Goal: Navigation & Orientation: Find specific page/section

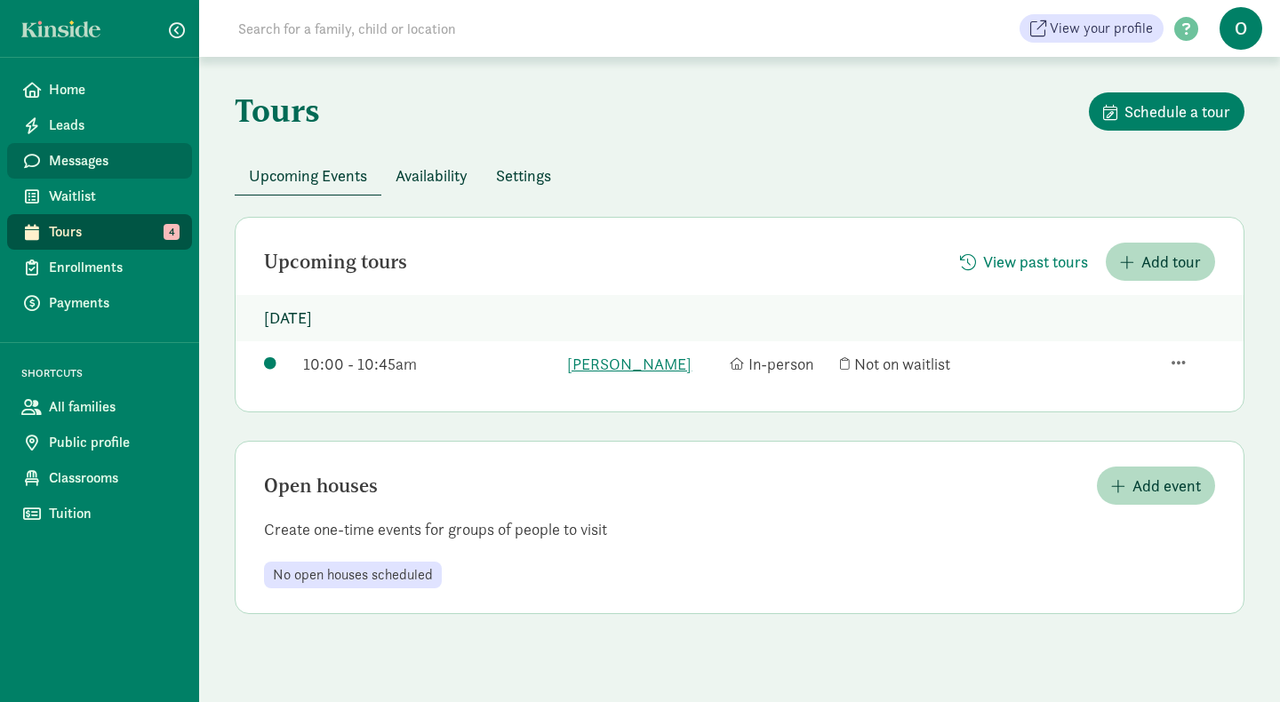
click at [89, 147] on link "Messages" at bounding box center [99, 161] width 185 height 36
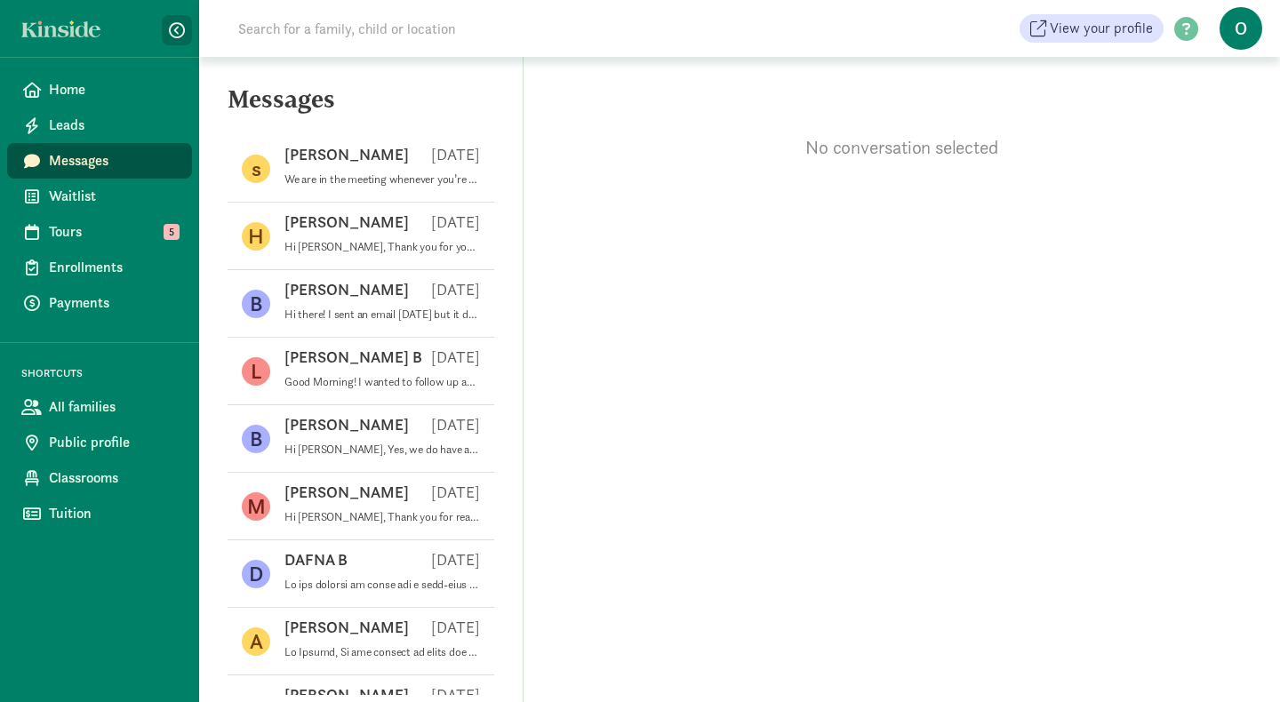
click at [176, 30] on span "button" at bounding box center [177, 30] width 16 height 16
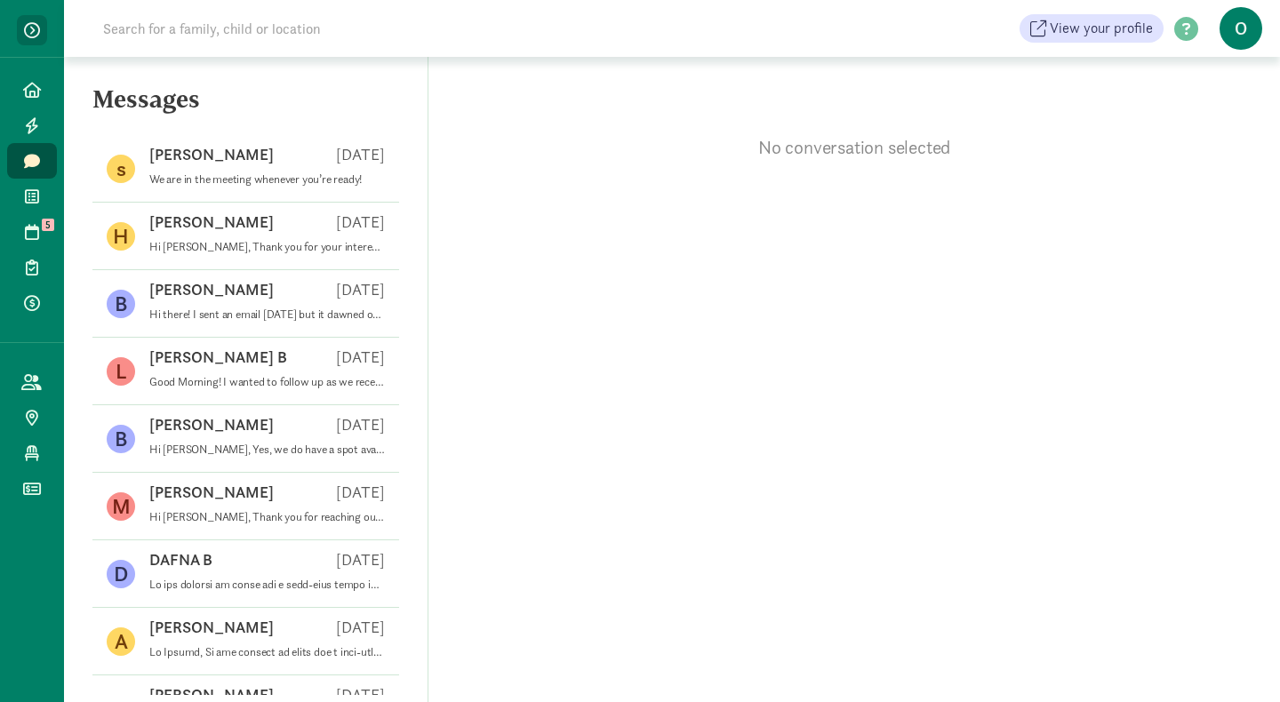
click at [29, 31] on span "button" at bounding box center [32, 30] width 16 height 16
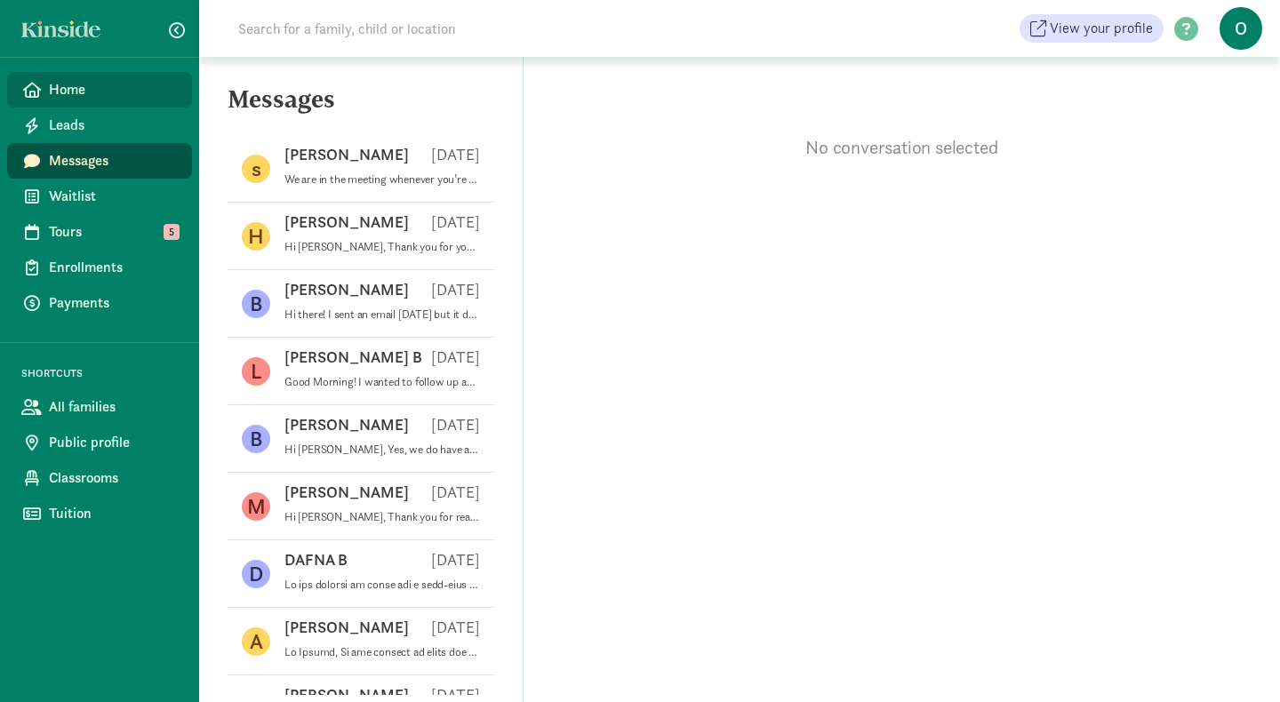
click at [73, 91] on span "Home" at bounding box center [113, 89] width 129 height 21
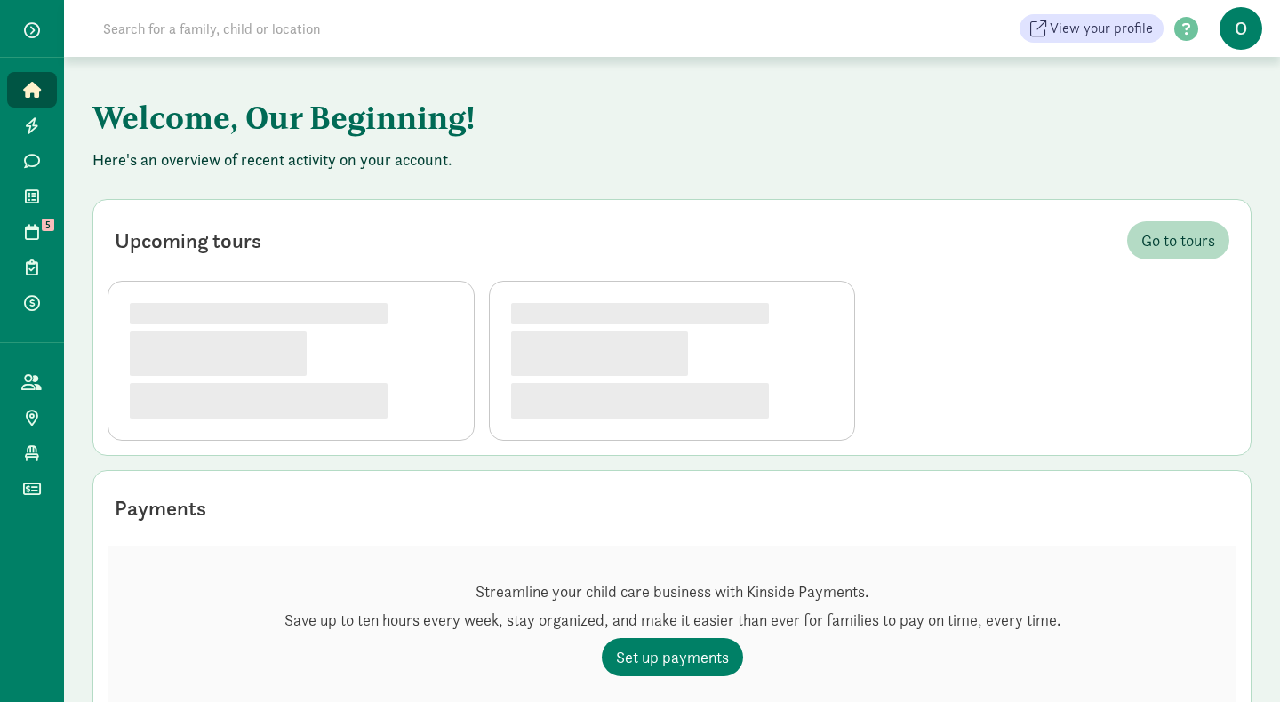
click at [34, 23] on span "button" at bounding box center [32, 30] width 16 height 16
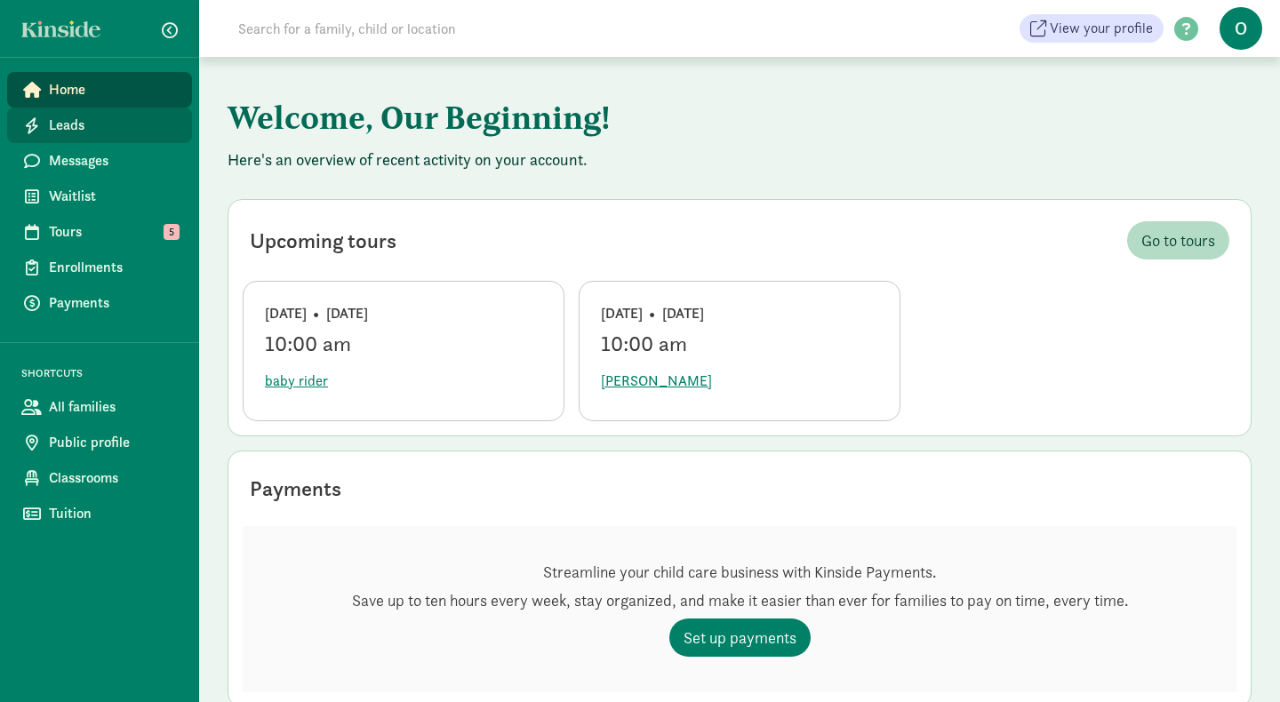
click at [81, 132] on span "Leads" at bounding box center [113, 125] width 129 height 21
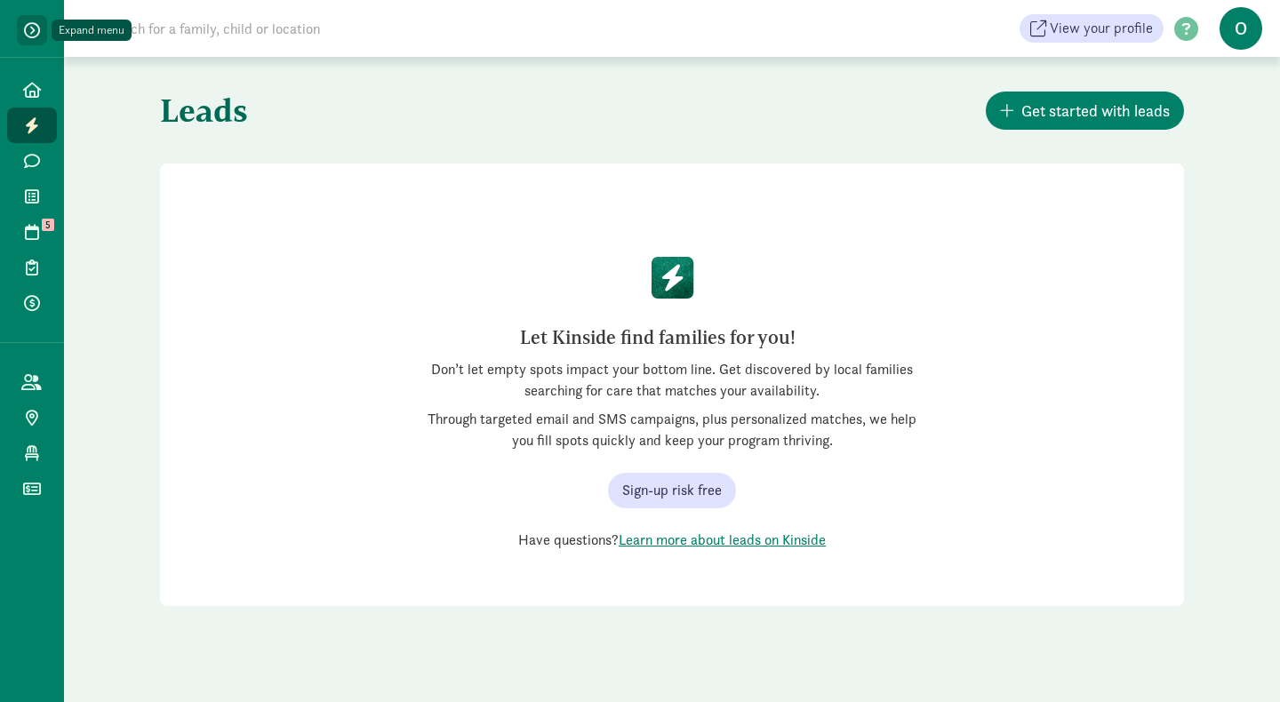
click at [31, 25] on span "button" at bounding box center [32, 30] width 16 height 16
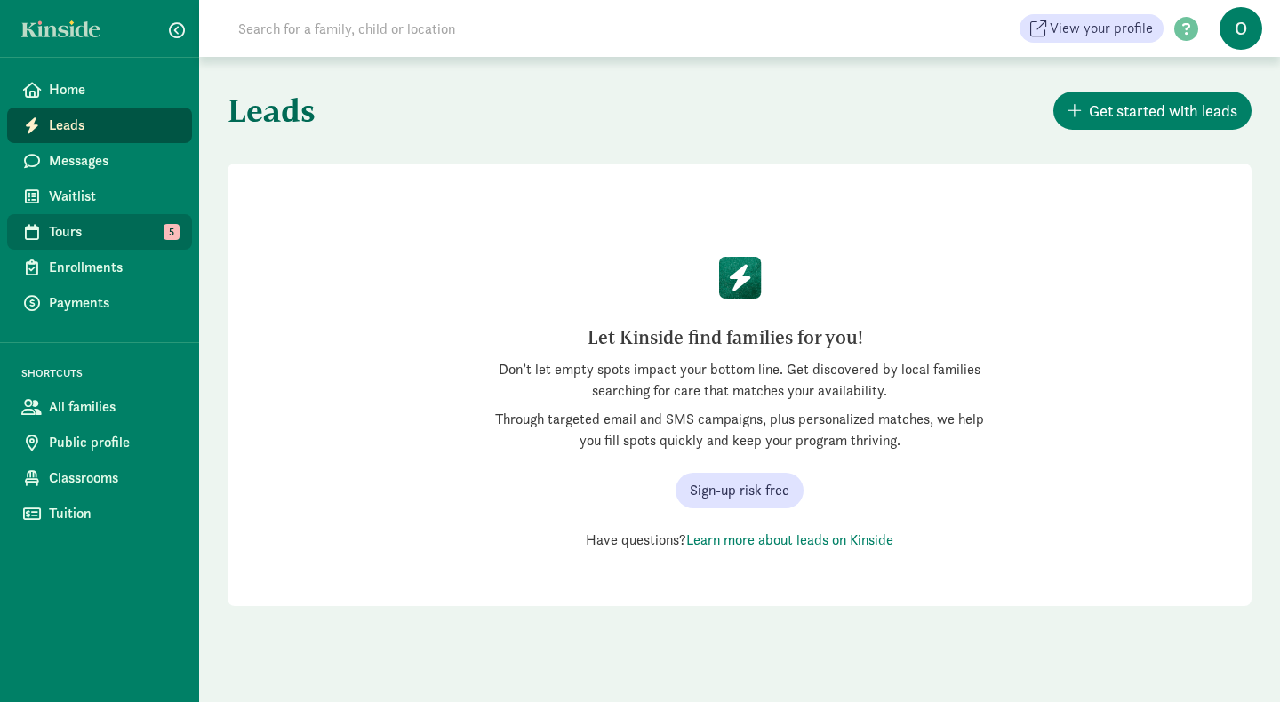
click at [88, 239] on span "Tours" at bounding box center [113, 231] width 129 height 21
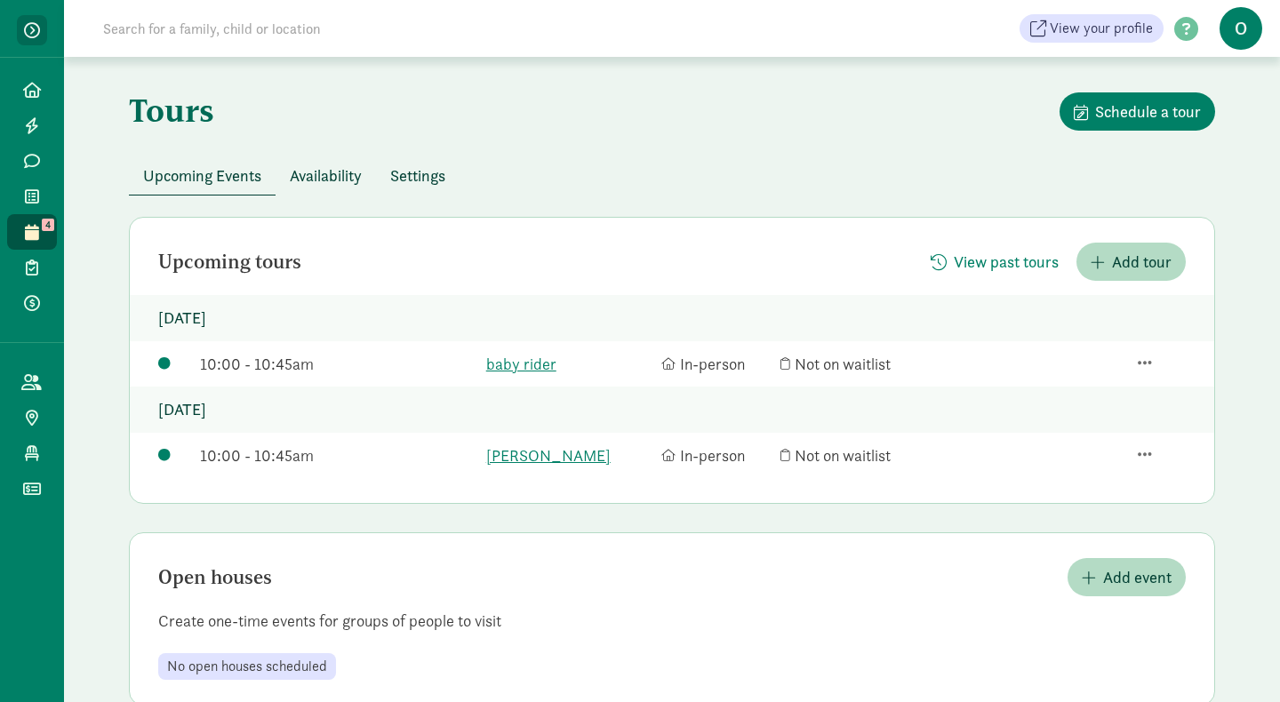
click at [34, 28] on span "button" at bounding box center [32, 30] width 16 height 16
